Goal: Check status: Check status

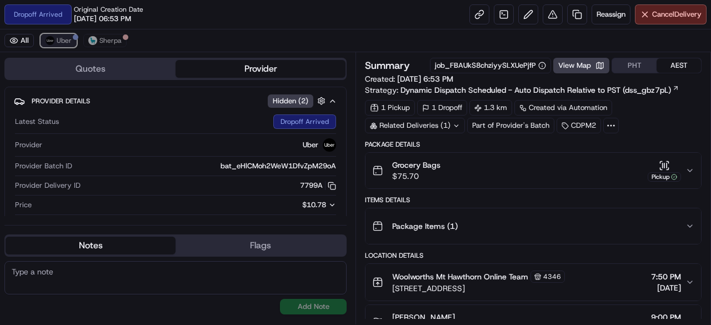
click at [44, 41] on button "Uber" at bounding box center [59, 40] width 36 height 13
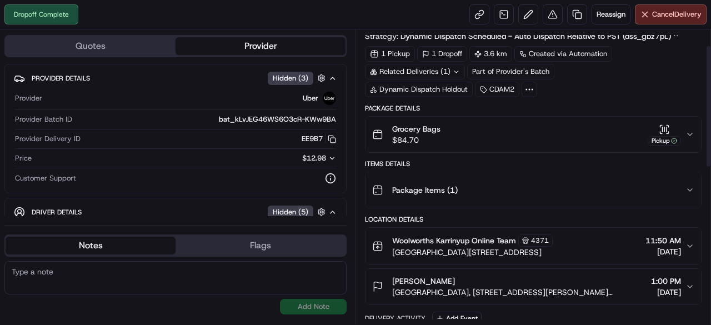
scroll to position [56, 0]
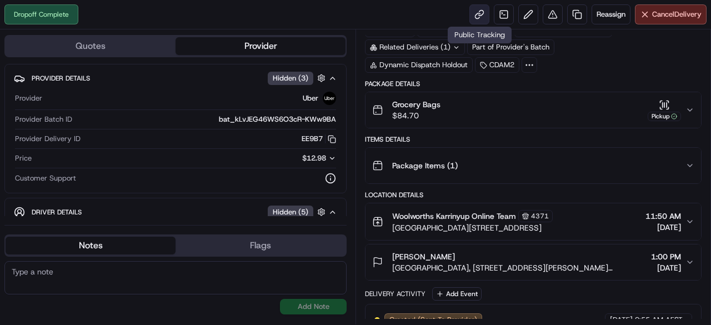
click at [477, 19] on link at bounding box center [479, 14] width 20 height 20
